Goal: Task Accomplishment & Management: Complete application form

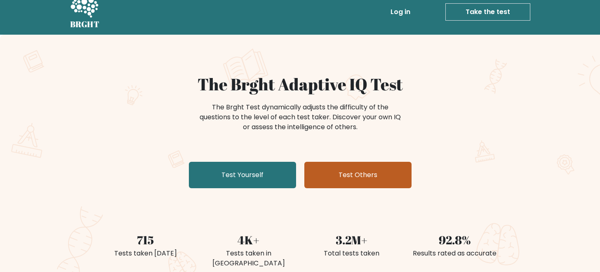
scroll to position [16, 0]
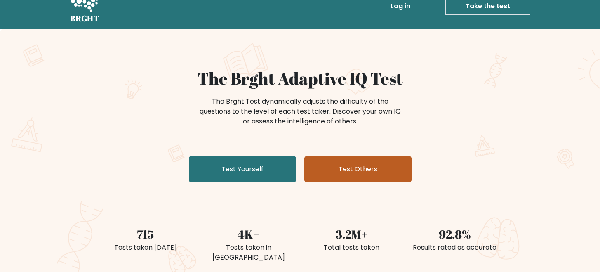
click at [355, 160] on link "Test Others" at bounding box center [357, 169] width 107 height 26
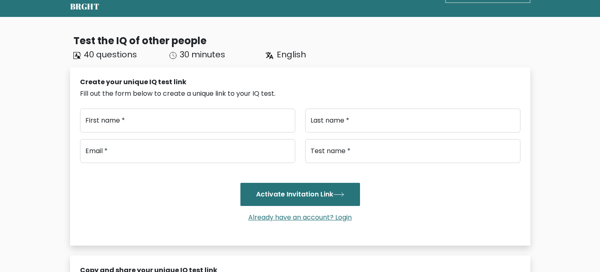
scroll to position [94, 0]
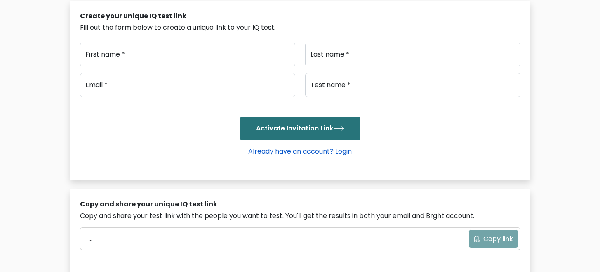
click at [321, 152] on link "Already have an account? Login" at bounding box center [300, 150] width 110 height 9
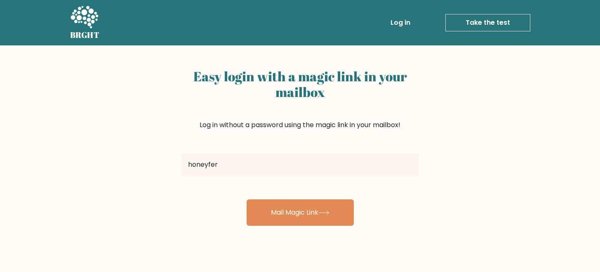
type input "honeyfer@spiralyze.com"
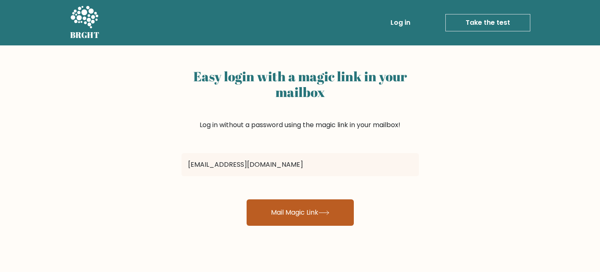
click at [309, 216] on button "Mail Magic Link" at bounding box center [300, 212] width 107 height 26
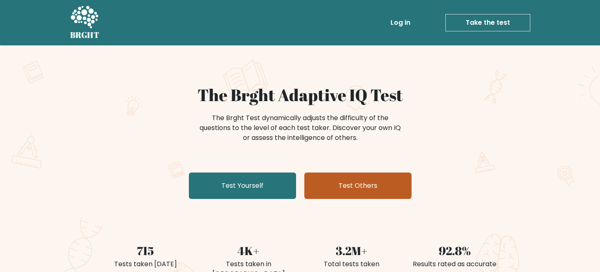
click at [345, 197] on link "Test Others" at bounding box center [357, 185] width 107 height 26
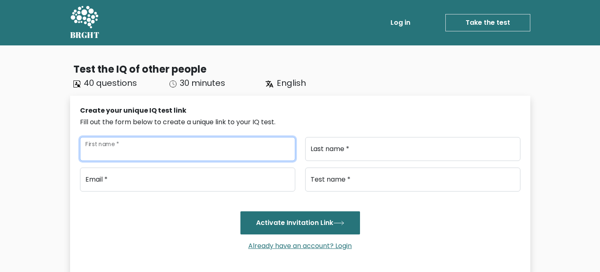
click at [255, 151] on input "First name *" at bounding box center [187, 149] width 215 height 24
type input "Honeyfer"
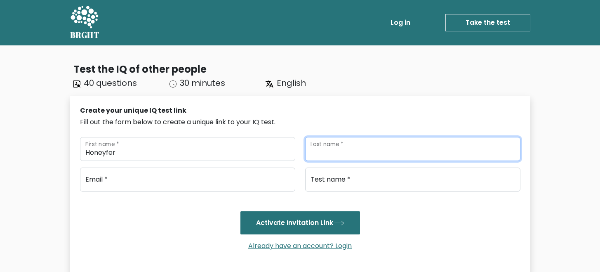
click at [357, 159] on input "Last name *" at bounding box center [412, 149] width 215 height 24
type input "Amancio"
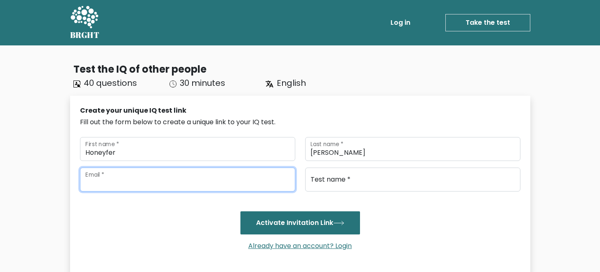
click at [190, 185] on input "email" at bounding box center [187, 179] width 215 height 24
type input "honeyfer@spiralyze.com"
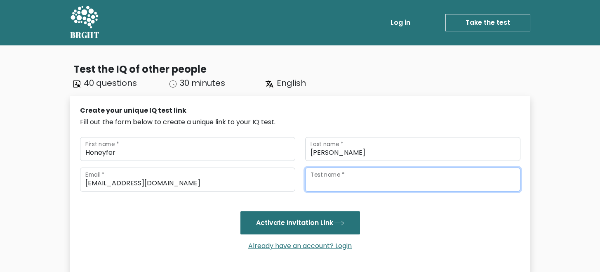
click at [331, 184] on input "Test name *" at bounding box center [412, 179] width 215 height 24
type input "Spiralyze Project Management IQ Test"
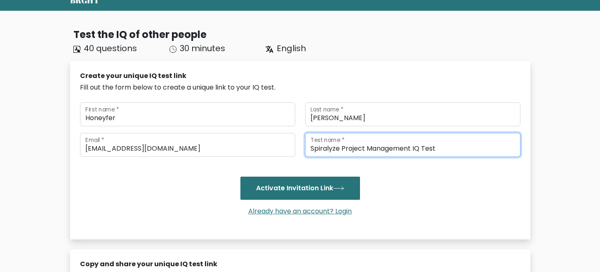
scroll to position [35, 0]
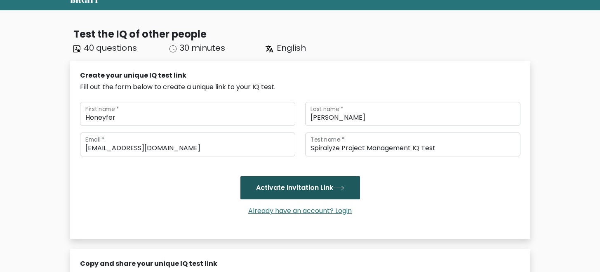
click at [318, 190] on button "Activate Invitation Link" at bounding box center [300, 187] width 120 height 23
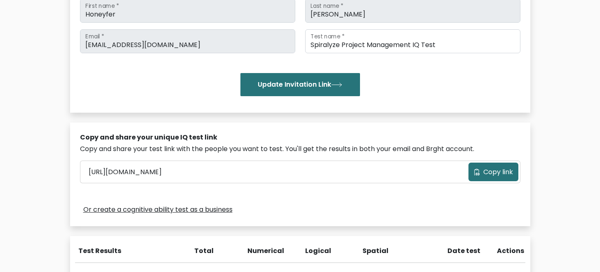
scroll to position [189, 0]
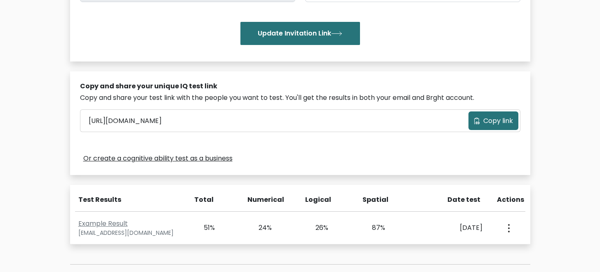
click at [480, 115] on button "Copy link" at bounding box center [493, 120] width 50 height 19
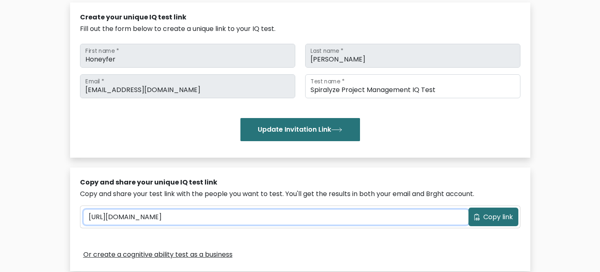
scroll to position [70, 0]
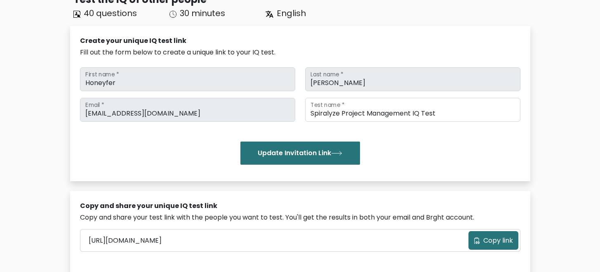
click at [500, 241] on span "Copy link" at bounding box center [498, 240] width 30 height 10
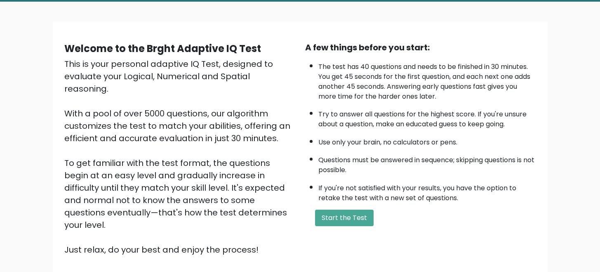
scroll to position [73, 0]
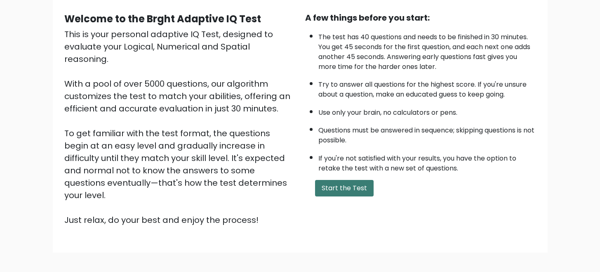
click at [341, 191] on button "Start the Test" at bounding box center [344, 188] width 59 height 16
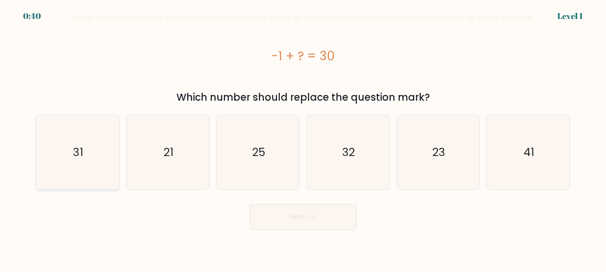
click at [81, 146] on text "31" at bounding box center [78, 151] width 10 height 15
click at [303, 138] on input "a. 31" at bounding box center [303, 137] width 0 height 2
radio input "true"
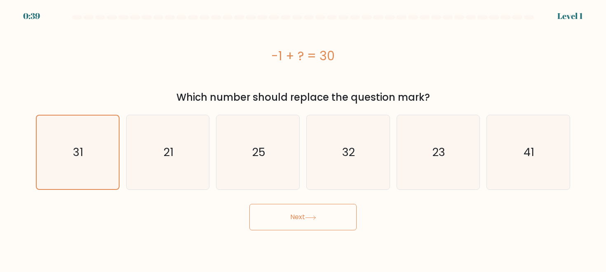
click at [313, 224] on button "Next" at bounding box center [302, 217] width 107 height 26
